Goal: Transaction & Acquisition: Purchase product/service

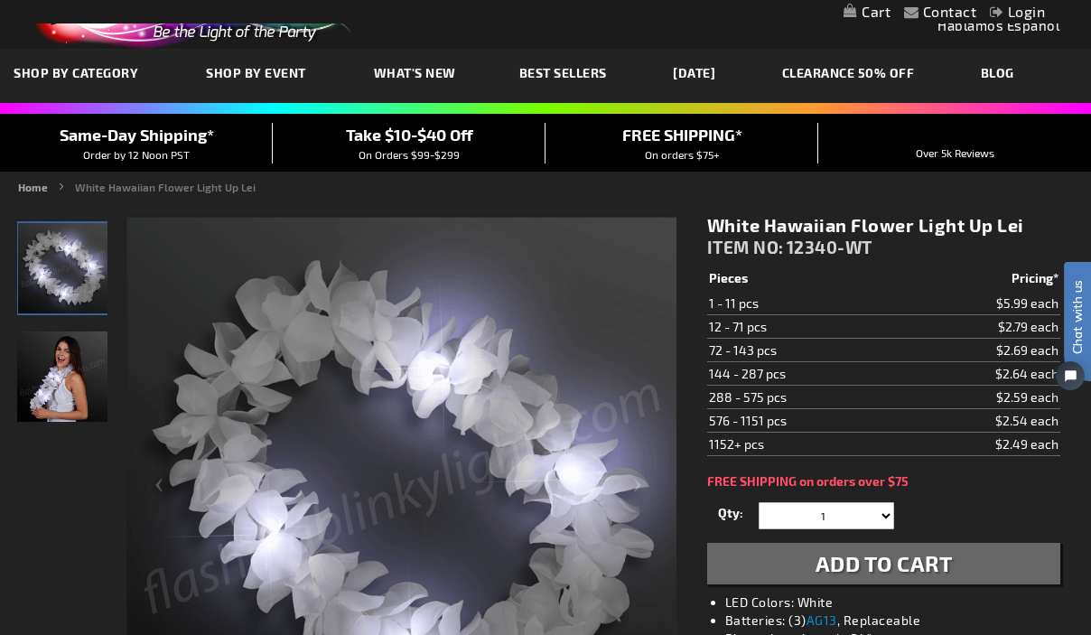
scroll to position [52, 0]
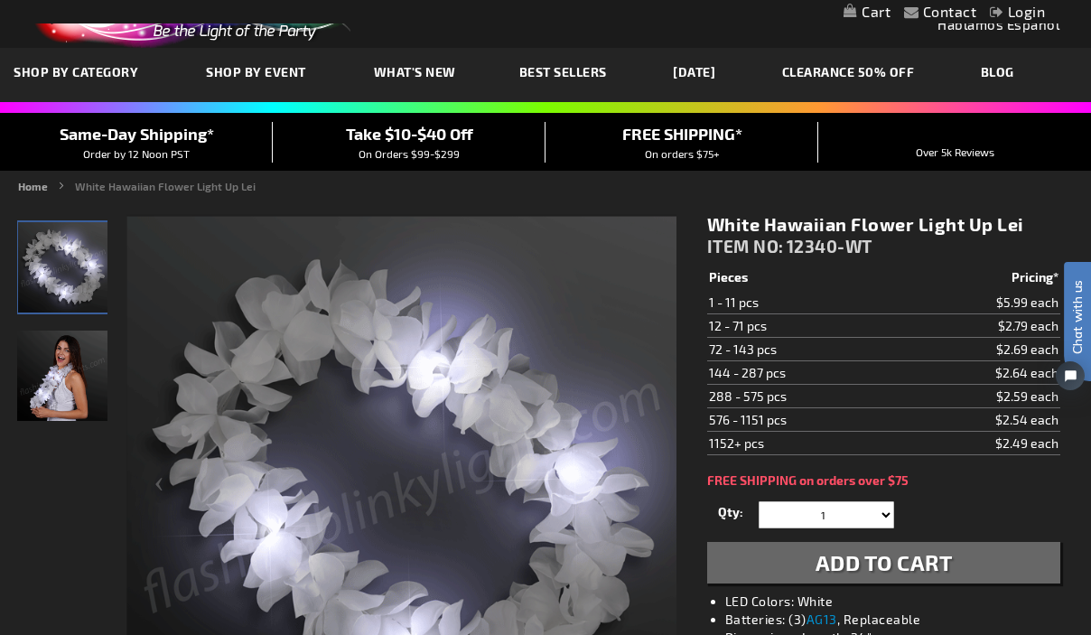
click at [796, 495] on div "White Hawaiian Flower Light Up Lei ITEM NO: 12340-WT $2.49 Pieces Pricing* 1 - …" at bounding box center [884, 478] width 380 height 557
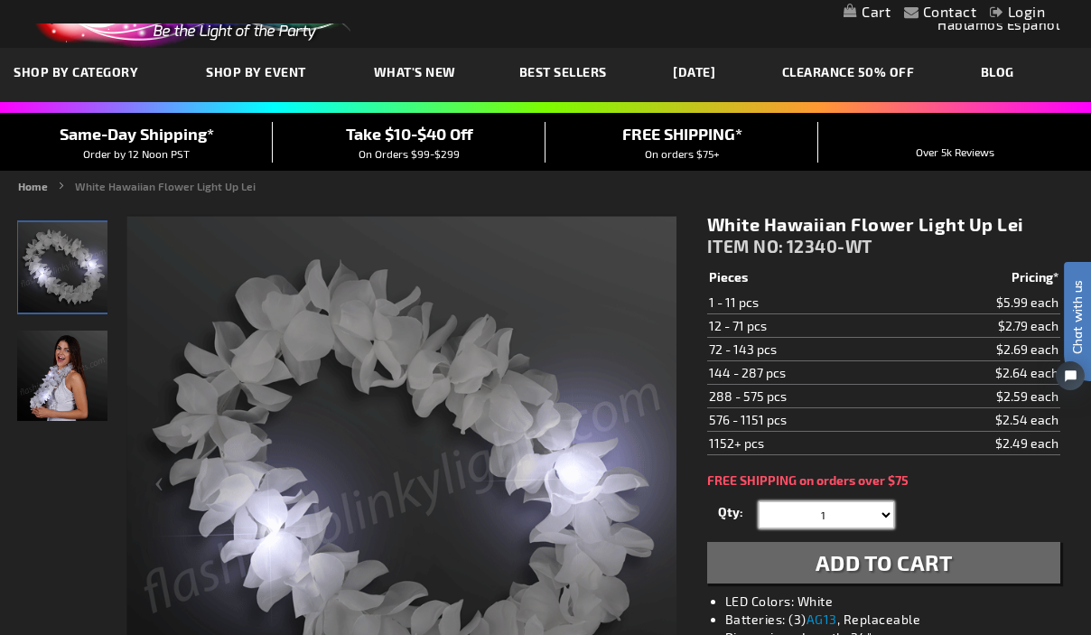
click at [796, 508] on select "1 2 3 4 5 6 7 8 9 10 11 12 24 36 48 60 72 84 96 108 120" at bounding box center [827, 514] width 136 height 27
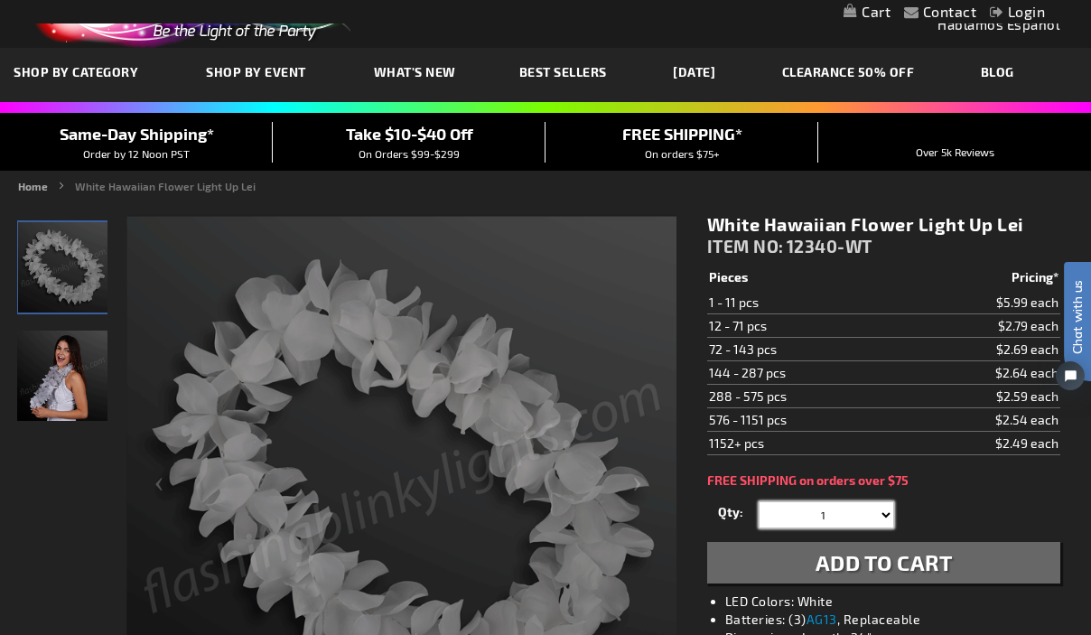
select select "60"
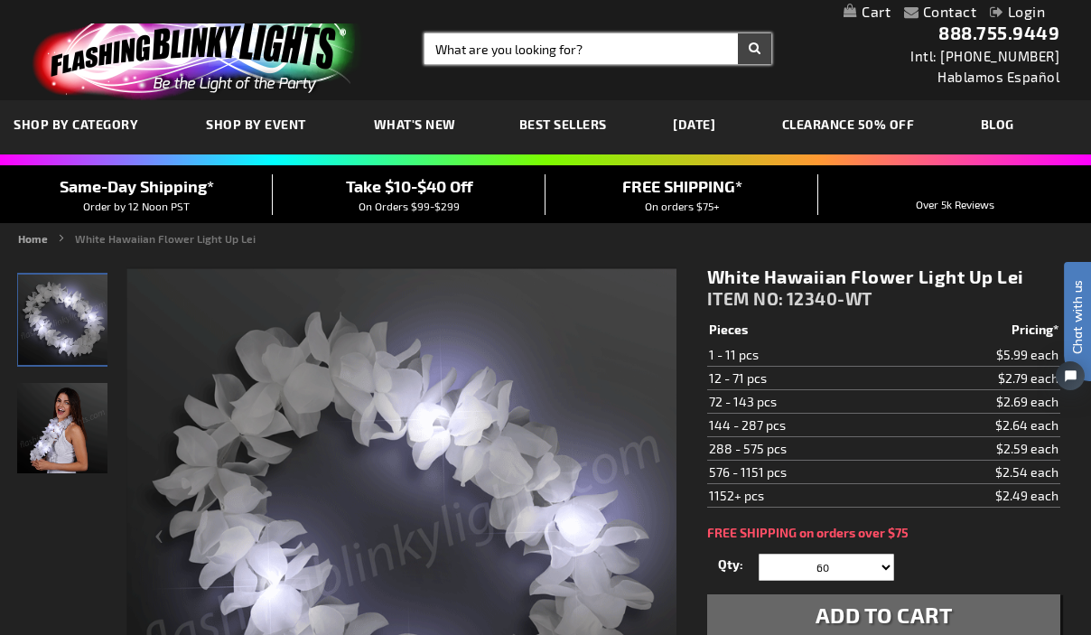
click at [548, 45] on input "Search" at bounding box center [598, 48] width 346 height 31
type input "cowboy hats"
click at [738, 33] on button "Search" at bounding box center [754, 48] width 33 height 31
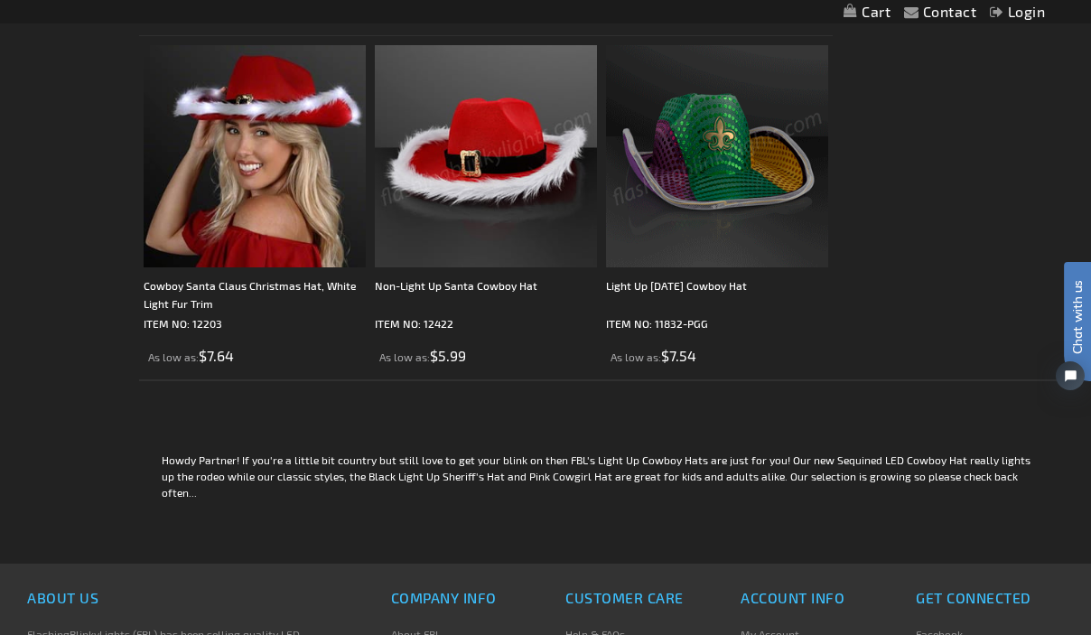
scroll to position [2565, 0]
